Goal: Task Accomplishment & Management: Manage account settings

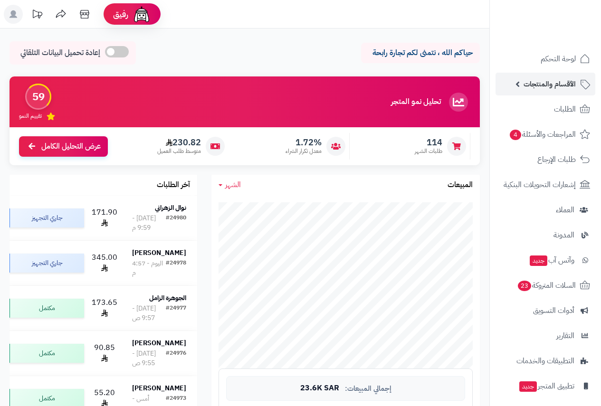
click at [561, 87] on span "الأقسام والمنتجات" at bounding box center [550, 83] width 52 height 13
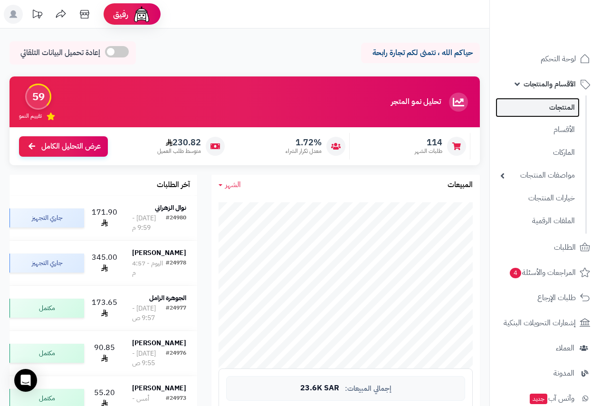
click at [557, 106] on link "المنتجات" at bounding box center [538, 107] width 84 height 19
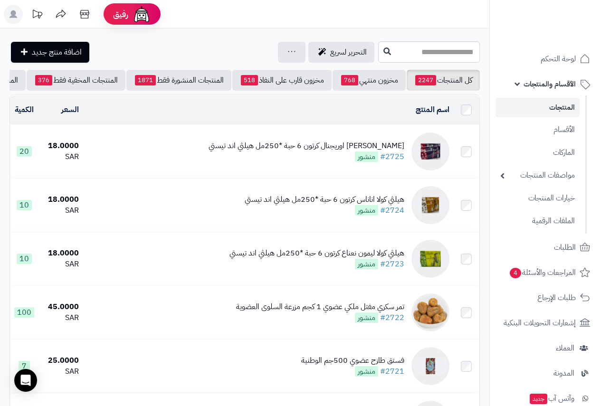
scroll to position [0, -156]
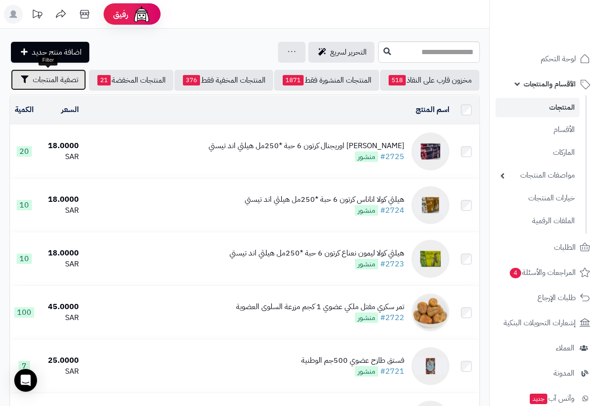
click at [46, 83] on span "تصفية المنتجات" at bounding box center [56, 79] width 46 height 11
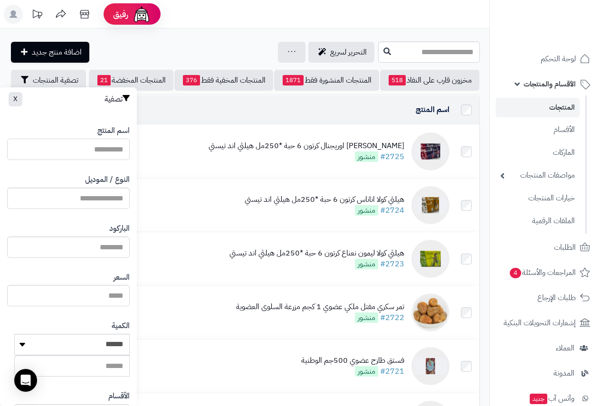
click at [110, 149] on input "اسم المنتج" at bounding box center [68, 149] width 123 height 21
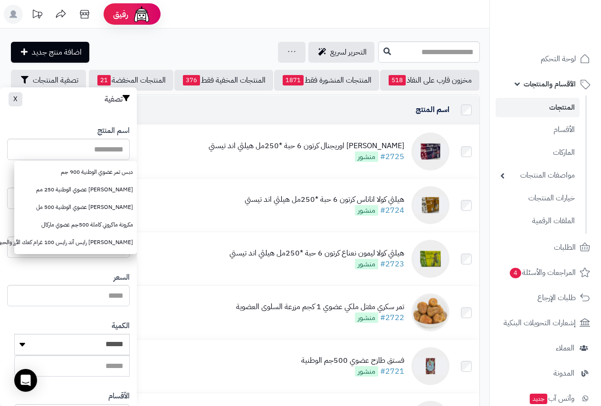
click at [192, 43] on div "التحرير لسريع جرد مخزون المنتجات جرد مخزون الخيارات فقط تعديل أسعار المنتجات ال…" at bounding box center [193, 52] width 366 height 21
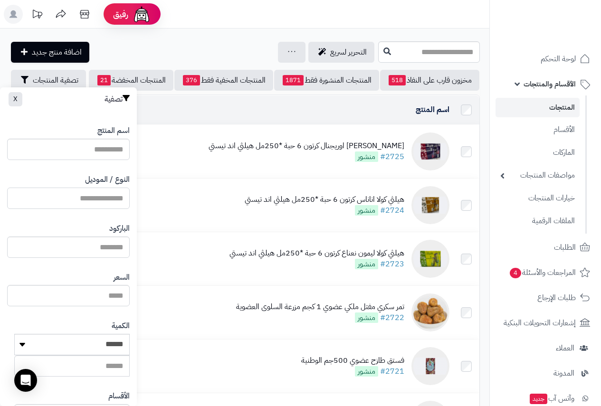
click at [109, 197] on input "النوع / الموديل" at bounding box center [68, 198] width 123 height 21
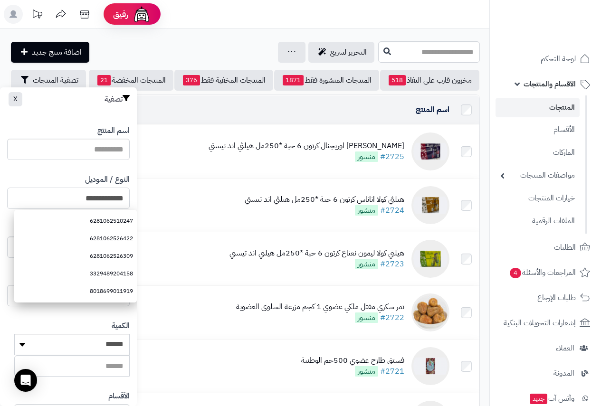
type input "**********"
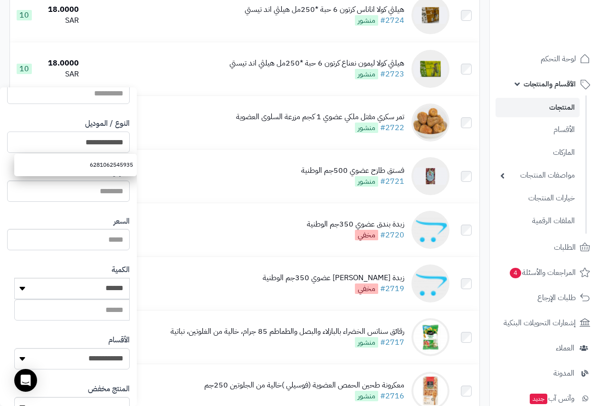
scroll to position [175, 0]
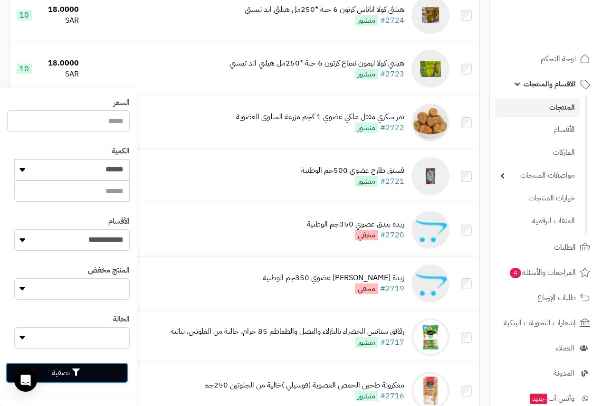
click at [75, 374] on button "تصفية" at bounding box center [67, 373] width 123 height 21
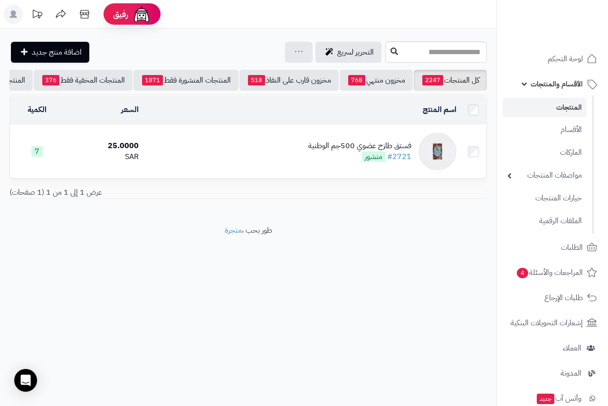
click at [315, 148] on div "فستق طازح عضوي 500جم الوطنية" at bounding box center [359, 146] width 103 height 11
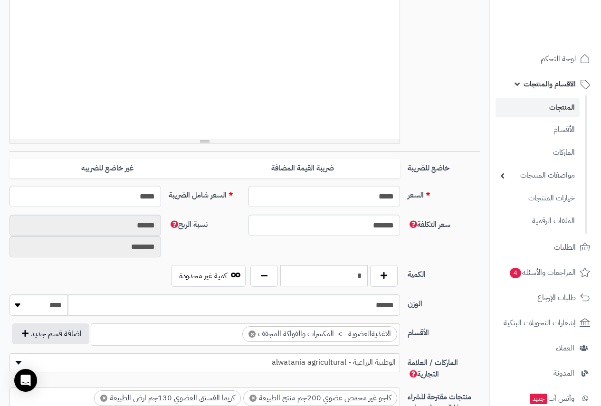
scroll to position [333, 0]
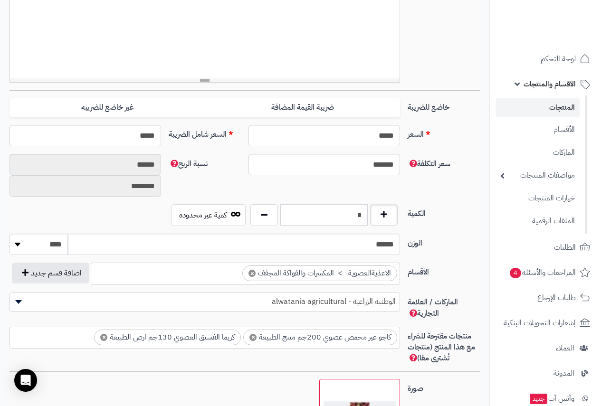
drag, startPoint x: 363, startPoint y: 215, endPoint x: 387, endPoint y: 211, distance: 24.7
click at [387, 211] on div "*" at bounding box center [324, 215] width 153 height 22
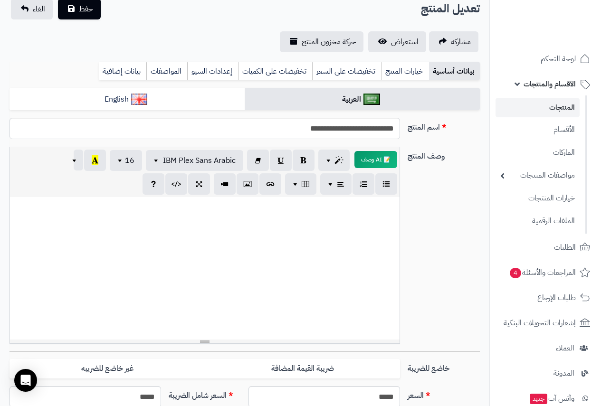
scroll to position [0, 0]
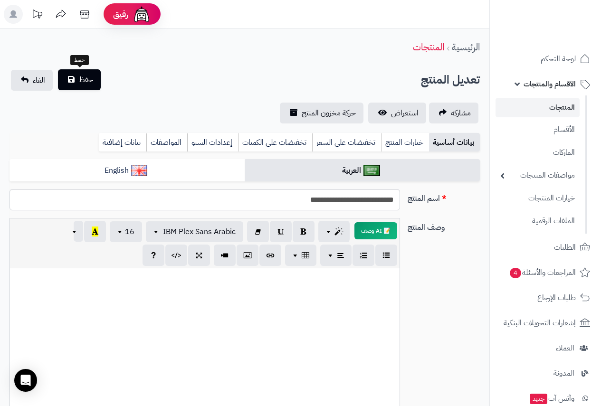
type input "*"
click at [93, 85] on span "حفظ" at bounding box center [86, 79] width 14 height 11
